Goal: Task Accomplishment & Management: Complete application form

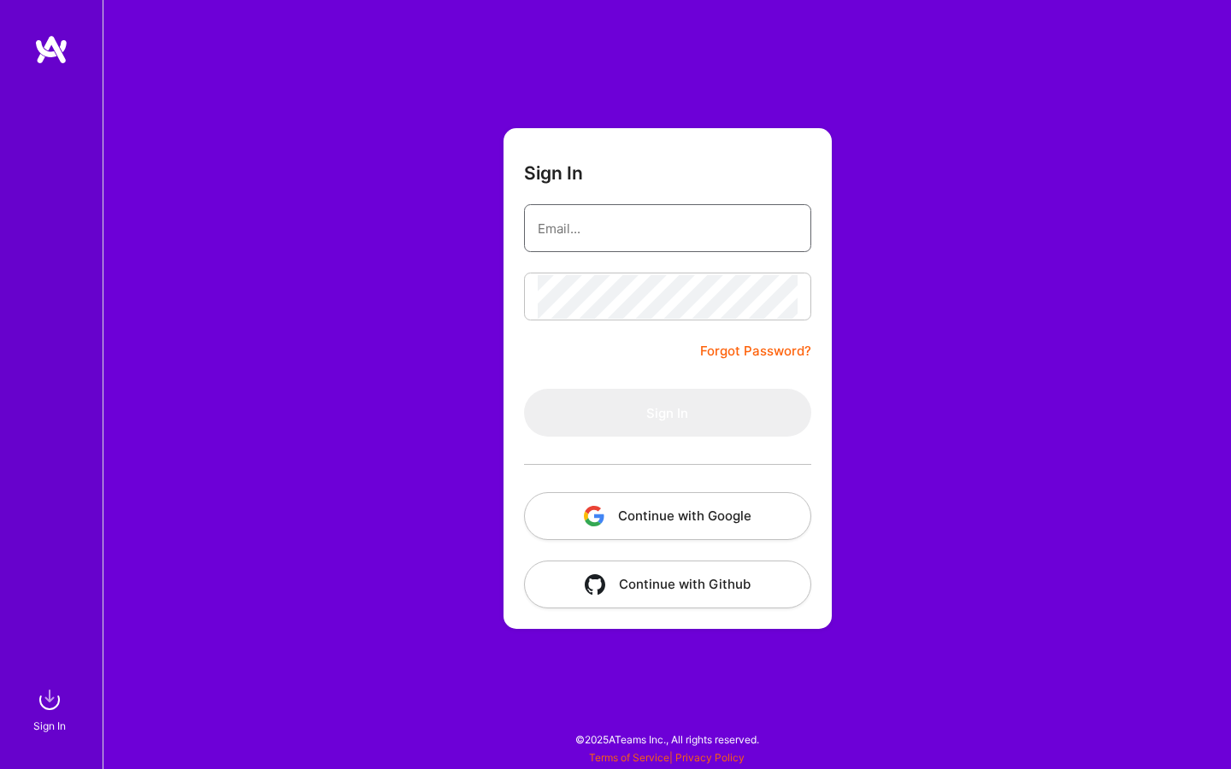
type input "[EMAIL_ADDRESS][DOMAIN_NAME]"
click at [674, 205] on div "[EMAIL_ADDRESS][DOMAIN_NAME]" at bounding box center [667, 228] width 287 height 48
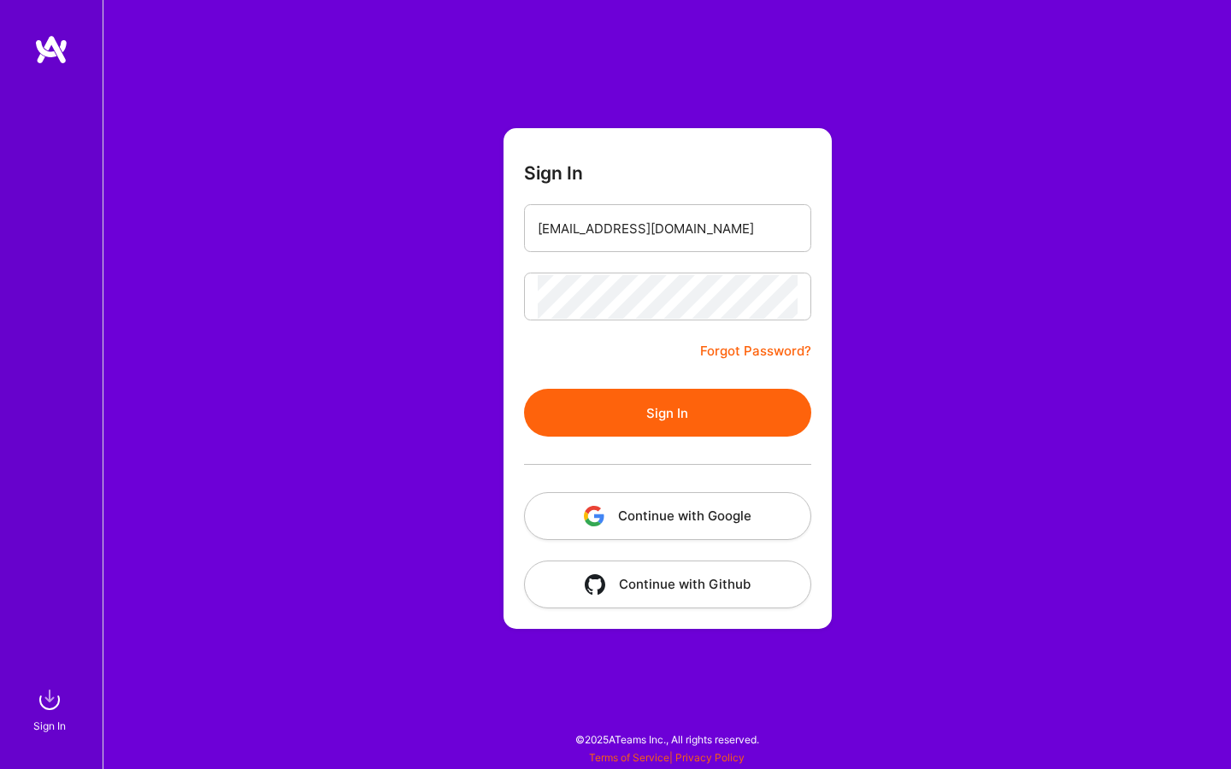
click at [667, 408] on button "Sign In" at bounding box center [667, 413] width 287 height 48
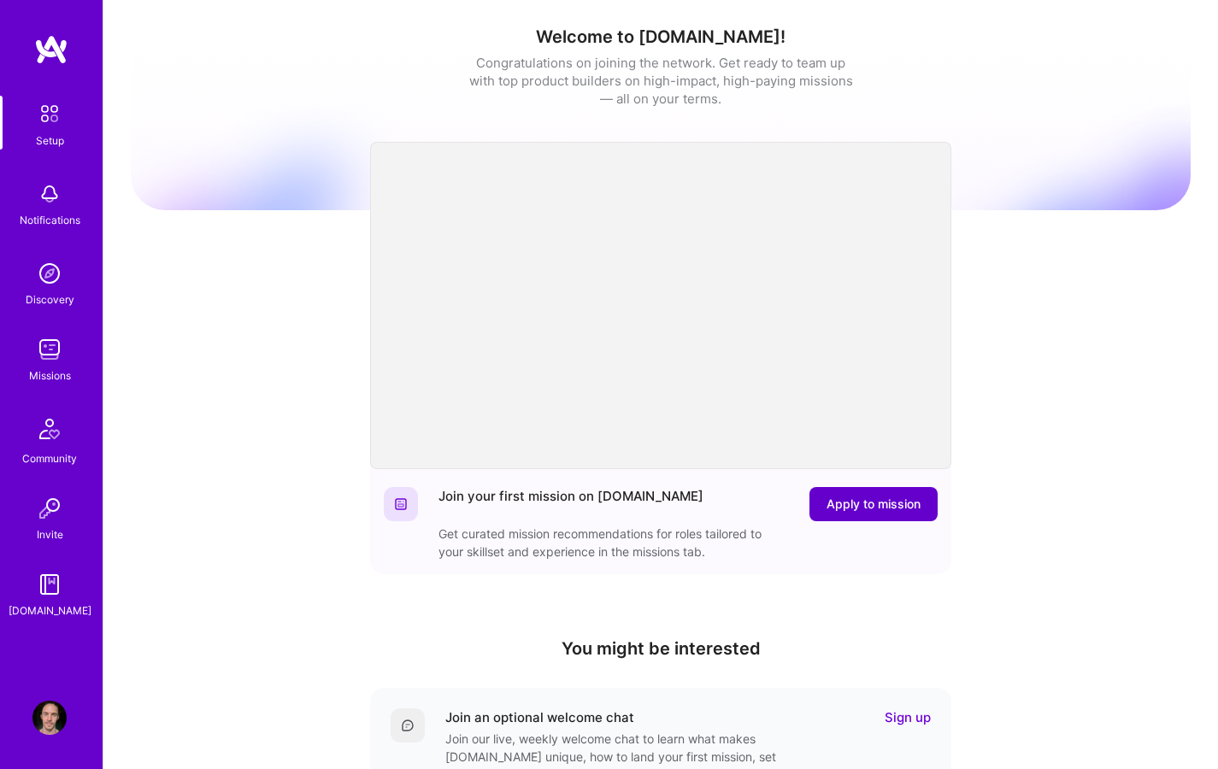
click at [862, 501] on span "Apply to mission" at bounding box center [873, 504] width 94 height 17
